Goal: Check status: Check status

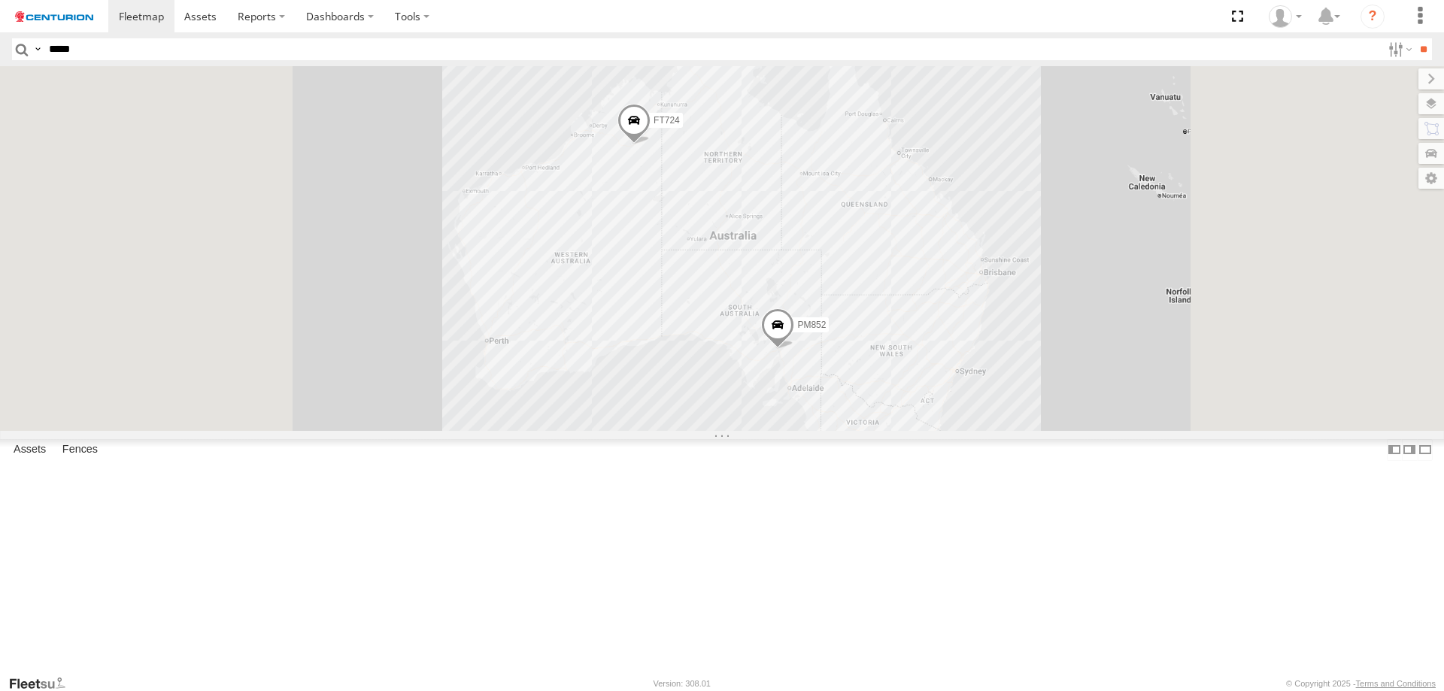
type input "*****"
click at [1415, 38] on input "**" at bounding box center [1423, 49] width 17 height 22
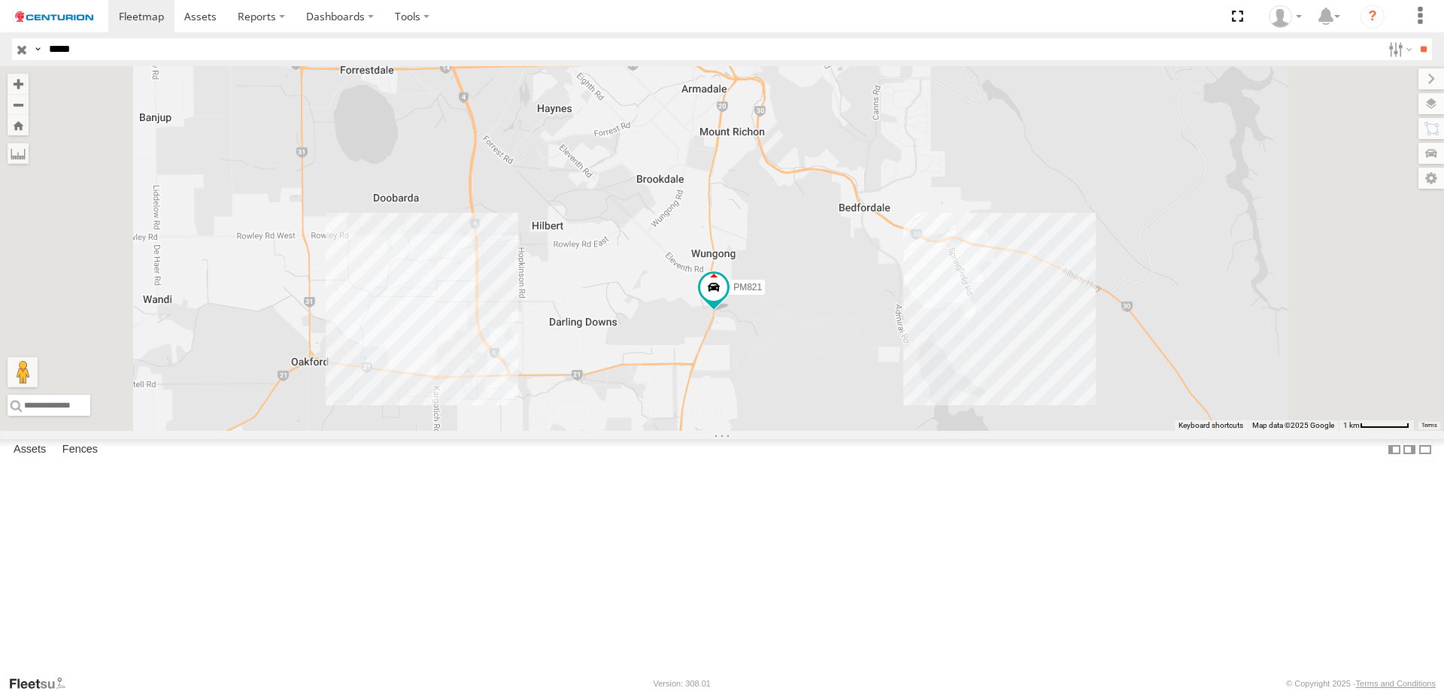
click at [0, 0] on span at bounding box center [0, 0] width 0 height 0
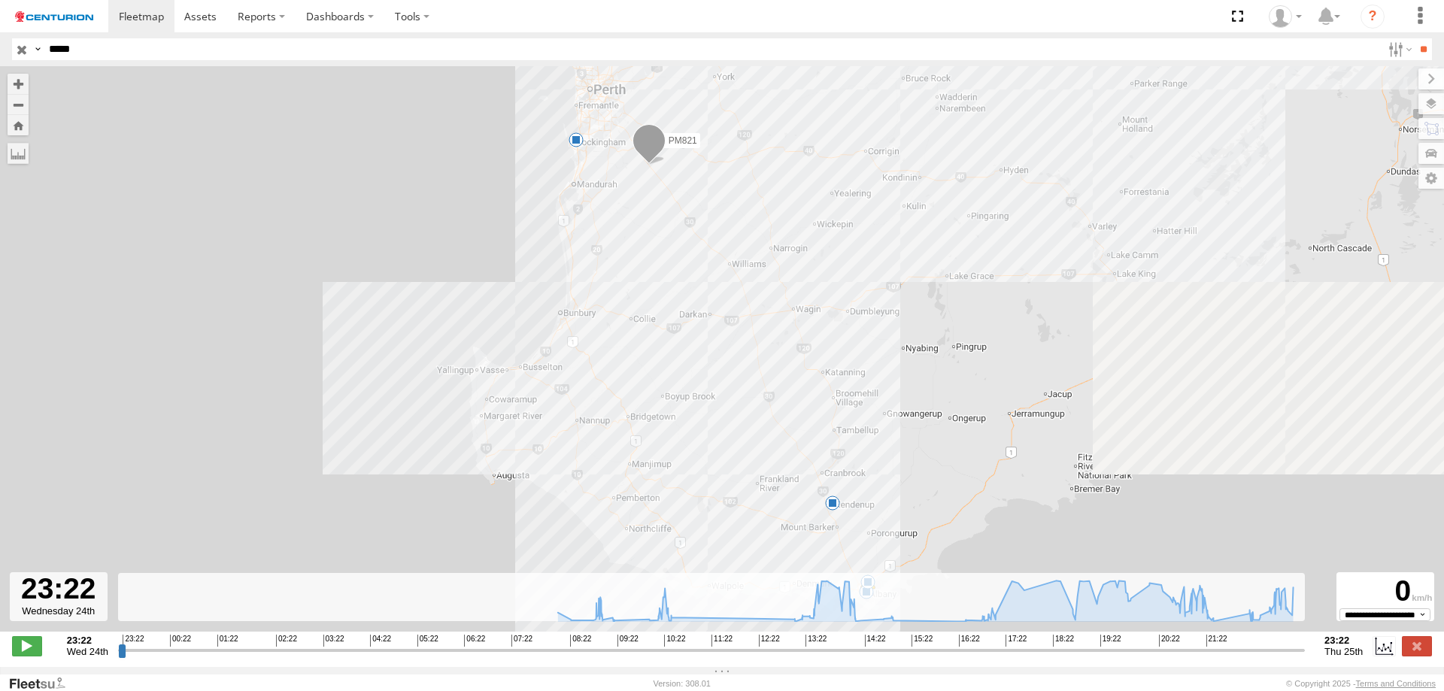
click at [1236, 657] on input "range" at bounding box center [711, 650] width 1187 height 14
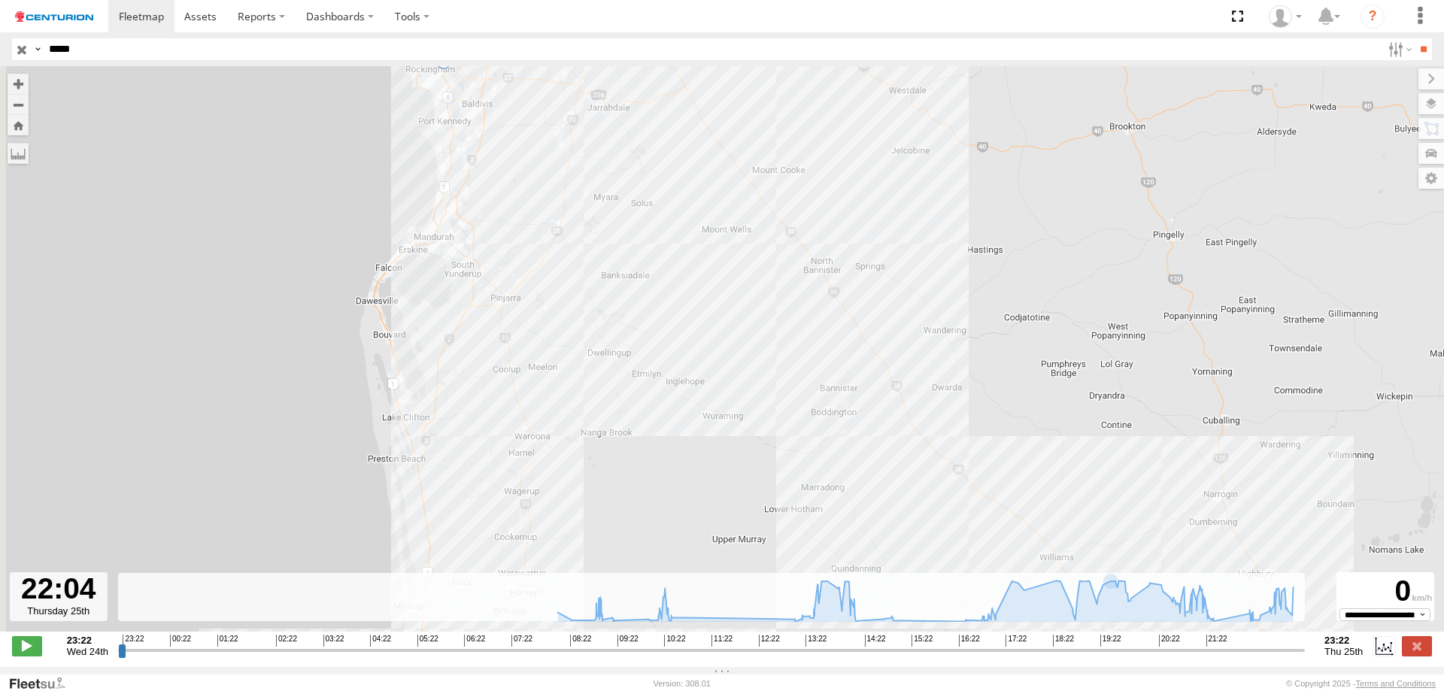
drag, startPoint x: 570, startPoint y: 149, endPoint x: 740, endPoint y: 514, distance: 402.4
click at [753, 523] on div "PM821 08:12 Thu 09:44 Thu 10:54 Thu 14:51 Thu 22:03 Thu" at bounding box center [722, 356] width 1444 height 581
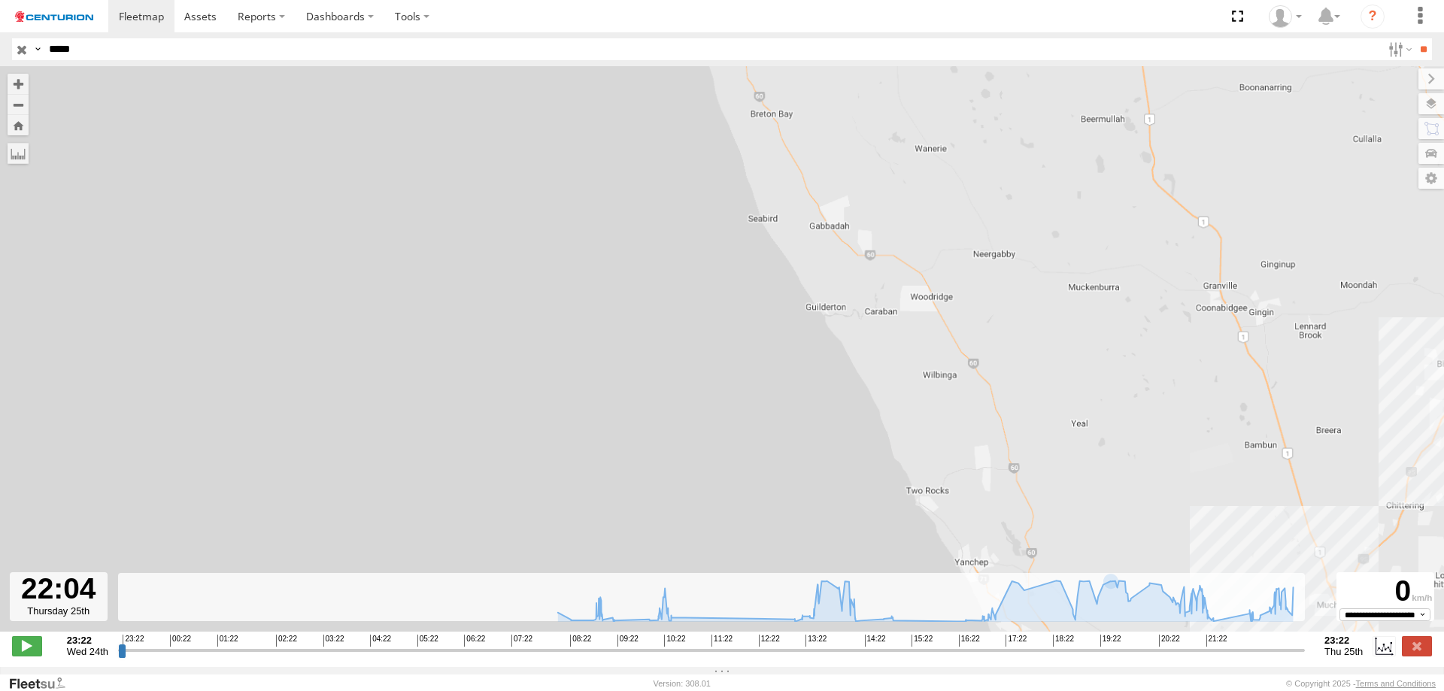
drag, startPoint x: 742, startPoint y: 257, endPoint x: 661, endPoint y: 120, distance: 159.2
click at [714, 192] on div "PM821 08:12 Thu 09:44 Thu 10:54 Thu 14:51 Thu 22:03 Thu" at bounding box center [722, 356] width 1444 height 581
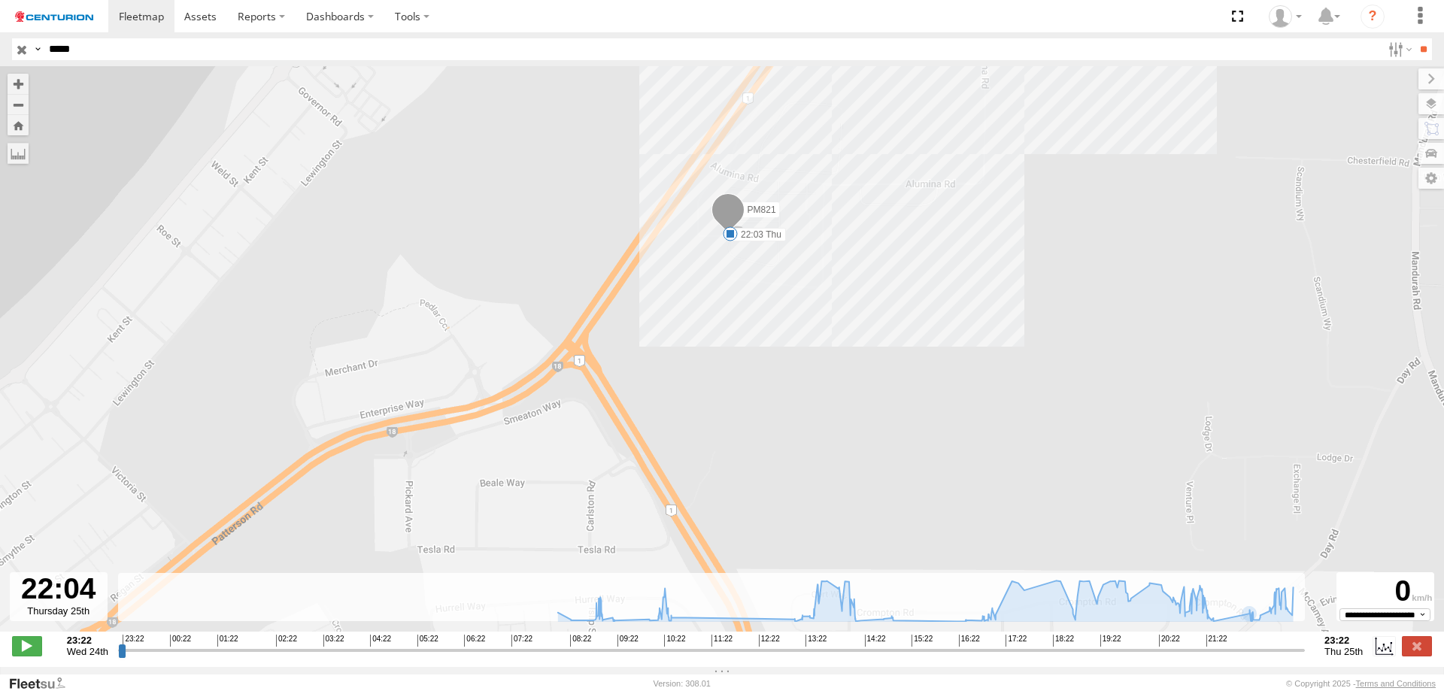
click at [1230, 657] on input "range" at bounding box center [711, 650] width 1187 height 14
click at [1225, 657] on input "range" at bounding box center [711, 650] width 1187 height 14
click at [1219, 657] on input "range" at bounding box center [711, 650] width 1187 height 14
click at [1214, 657] on input "range" at bounding box center [711, 650] width 1187 height 14
click at [1250, 657] on input "range" at bounding box center [711, 650] width 1187 height 14
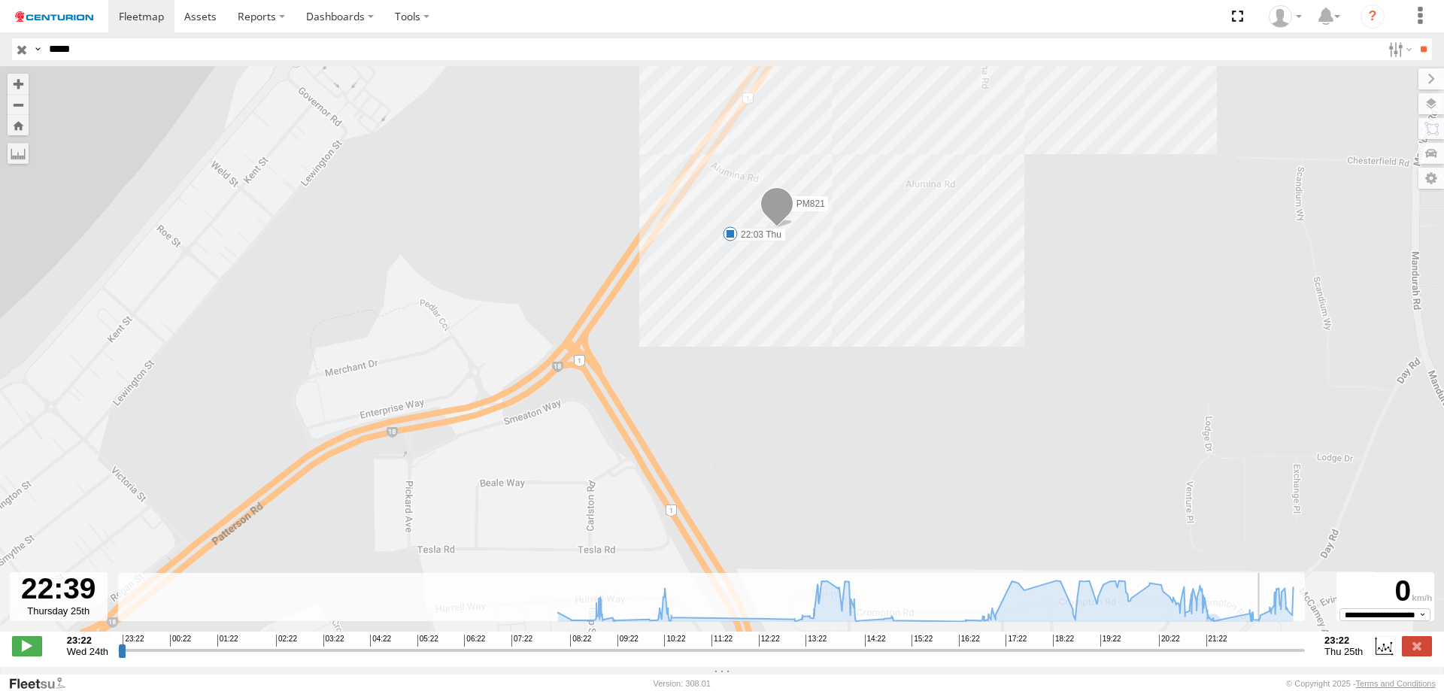
click at [1265, 657] on input "range" at bounding box center [711, 650] width 1187 height 14
click at [1279, 656] on input "range" at bounding box center [711, 650] width 1187 height 14
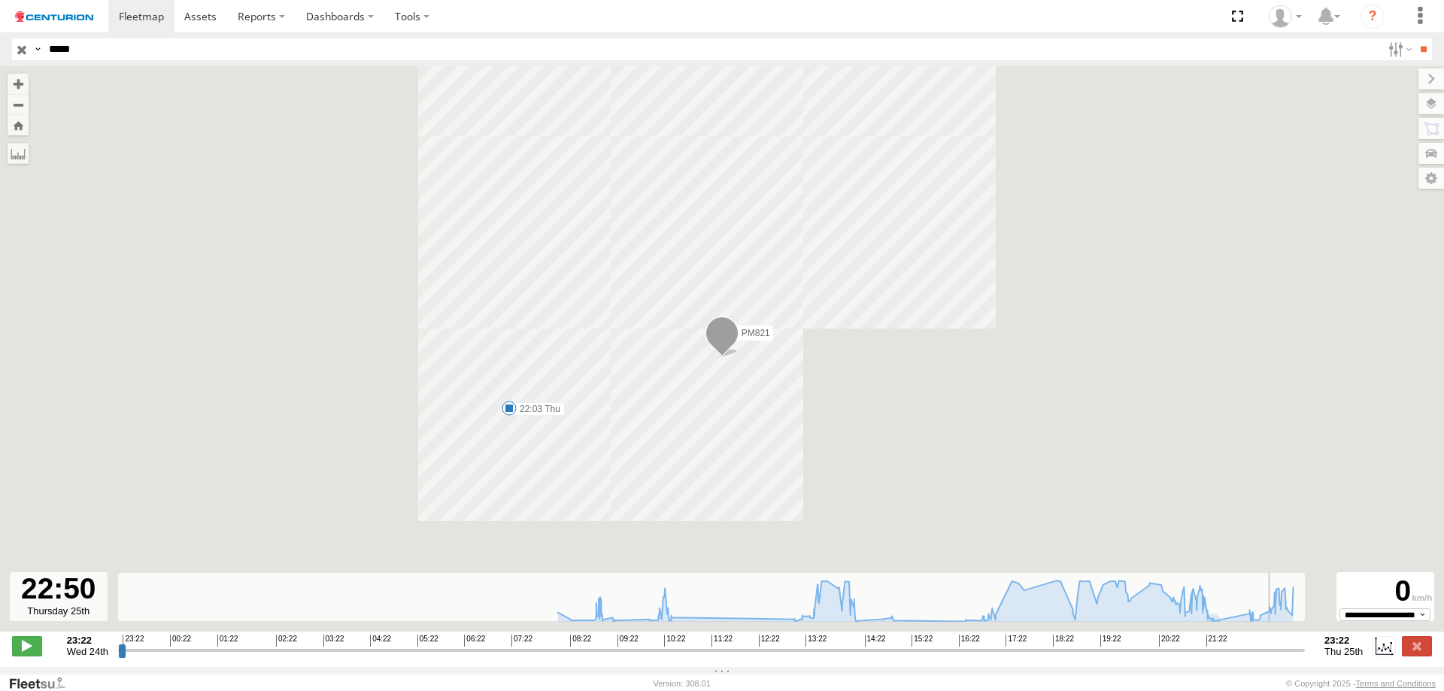
type input "**********"
click at [1274, 656] on input "range" at bounding box center [711, 650] width 1187 height 14
